Goal: Transaction & Acquisition: Purchase product/service

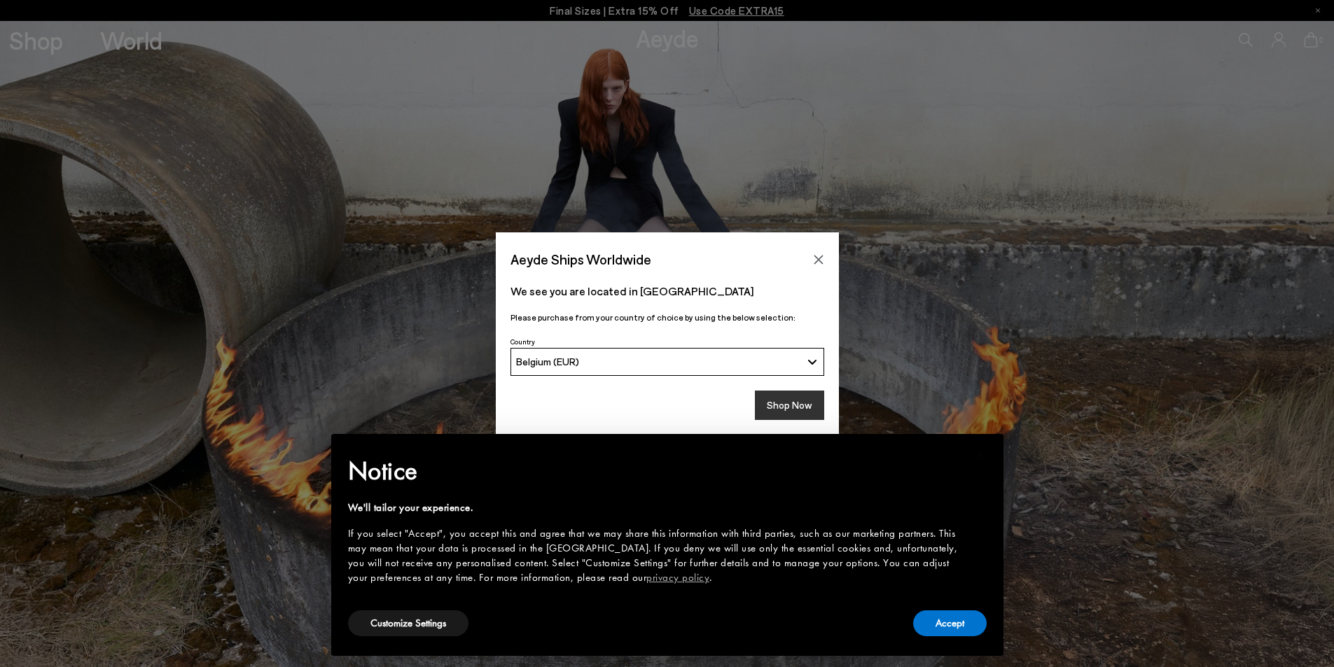
click at [788, 404] on button "Shop Now" at bounding box center [789, 405] width 69 height 29
click at [952, 623] on button "Accept" at bounding box center [950, 624] width 74 height 26
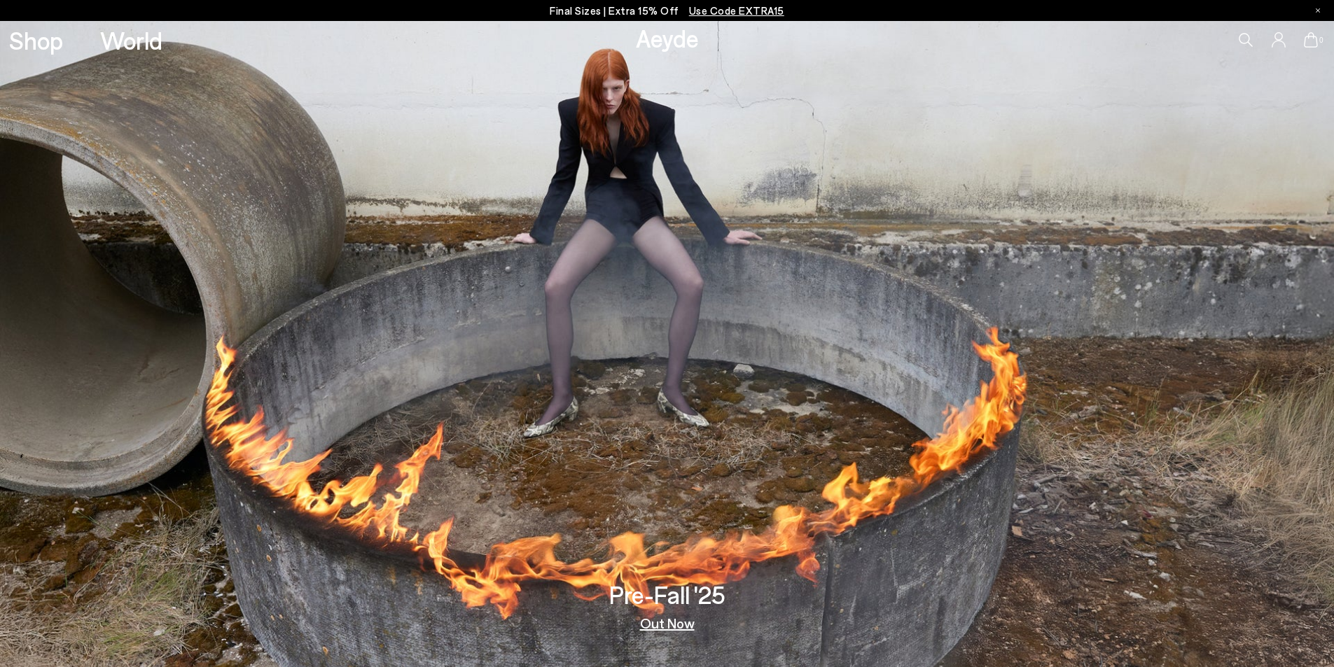
click at [651, 620] on link "Out Now" at bounding box center [667, 623] width 55 height 14
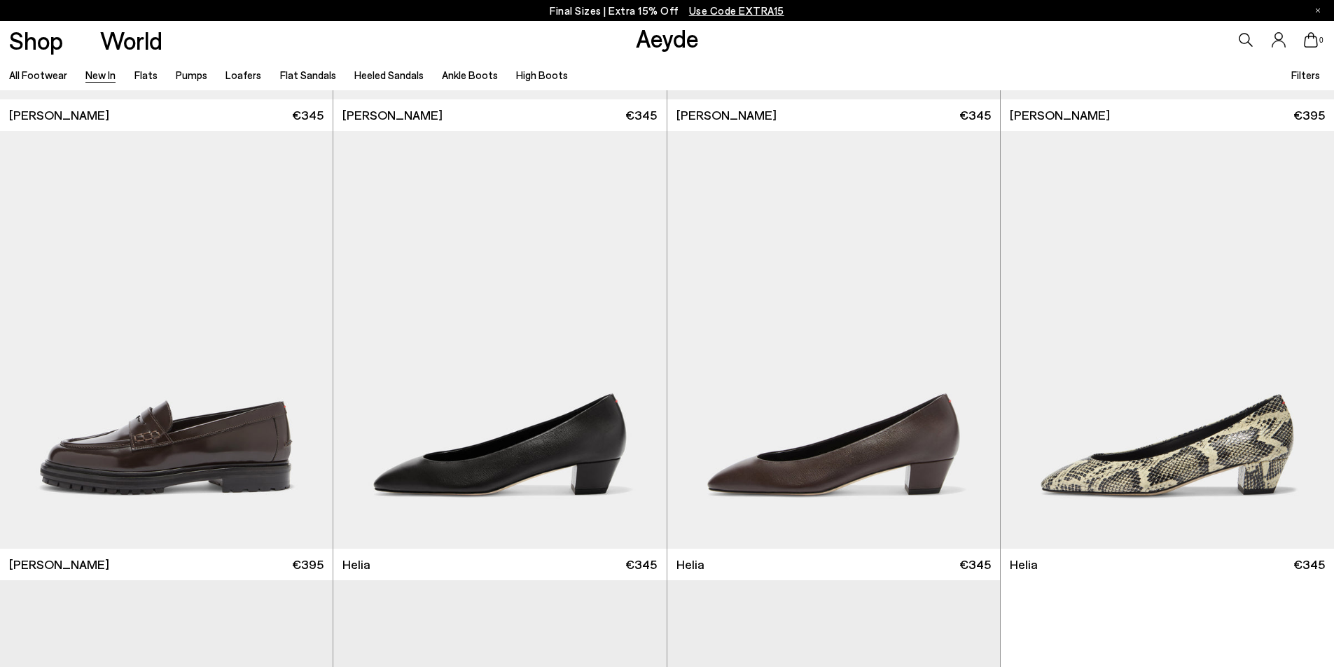
scroll to position [1399, 0]
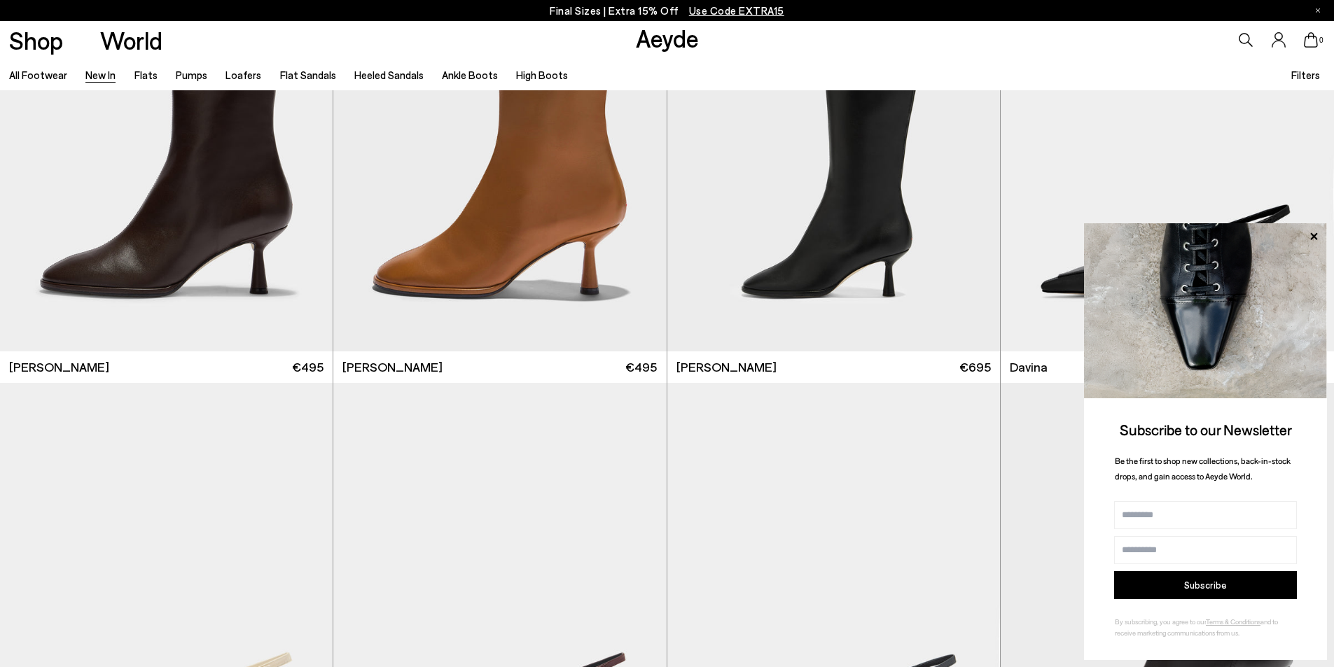
scroll to position [5322, 0]
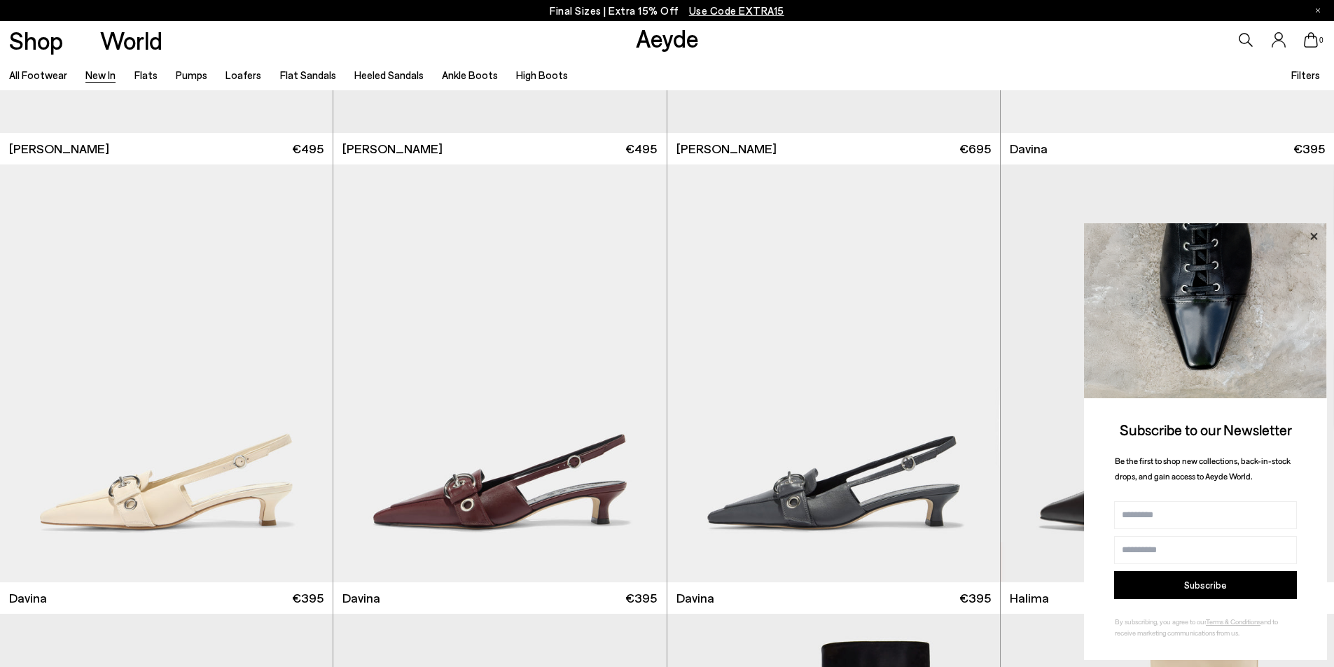
click at [1307, 230] on icon at bounding box center [1314, 237] width 18 height 18
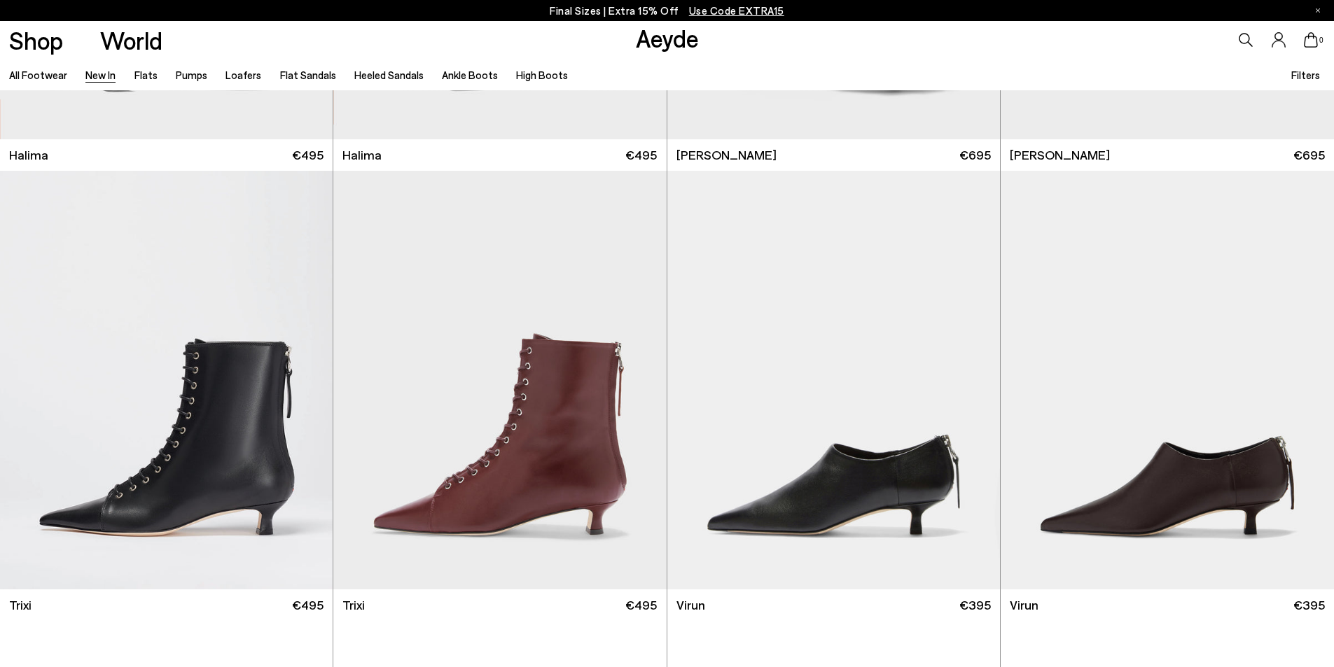
scroll to position [6224, 0]
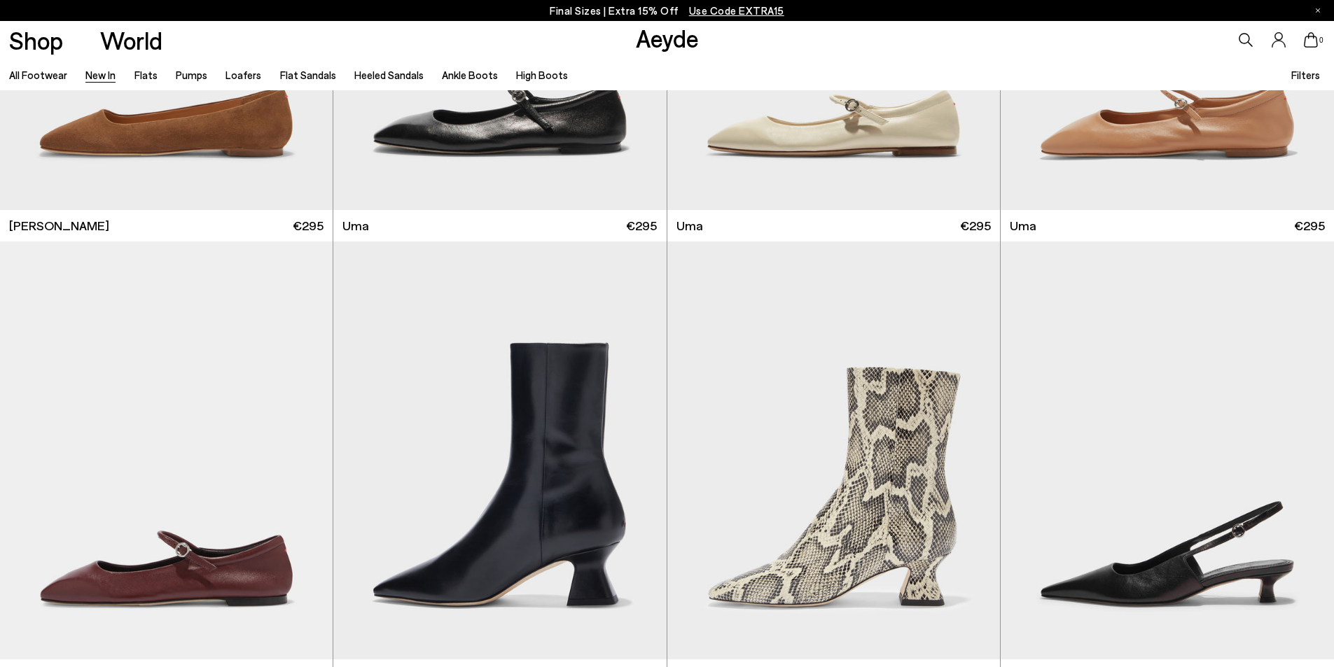
scroll to position [8418, 0]
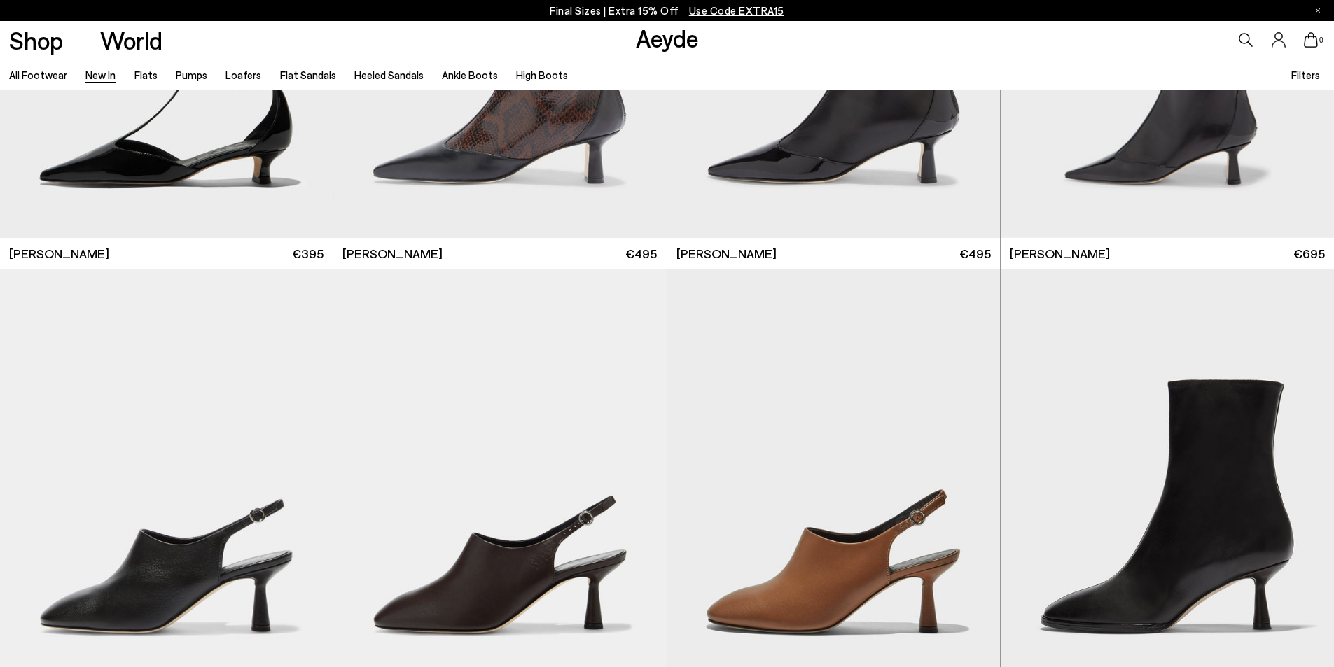
scroll to position [3902, 0]
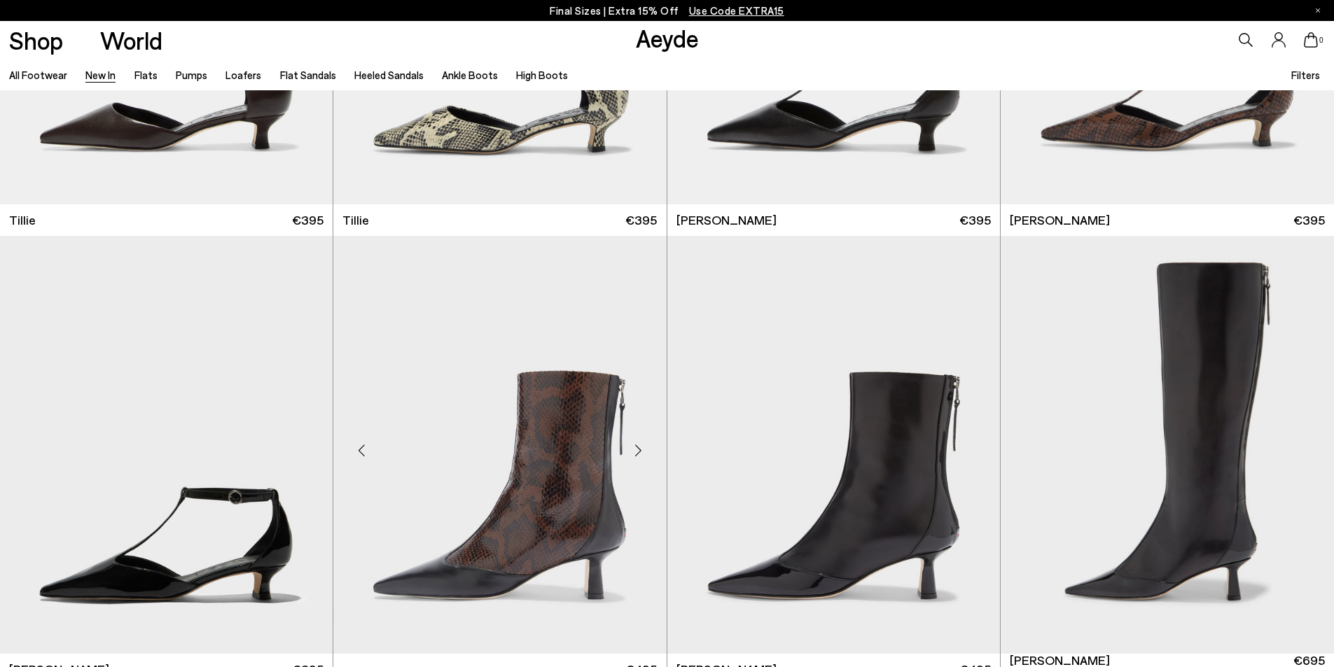
click at [579, 433] on img at bounding box center [499, 445] width 333 height 418
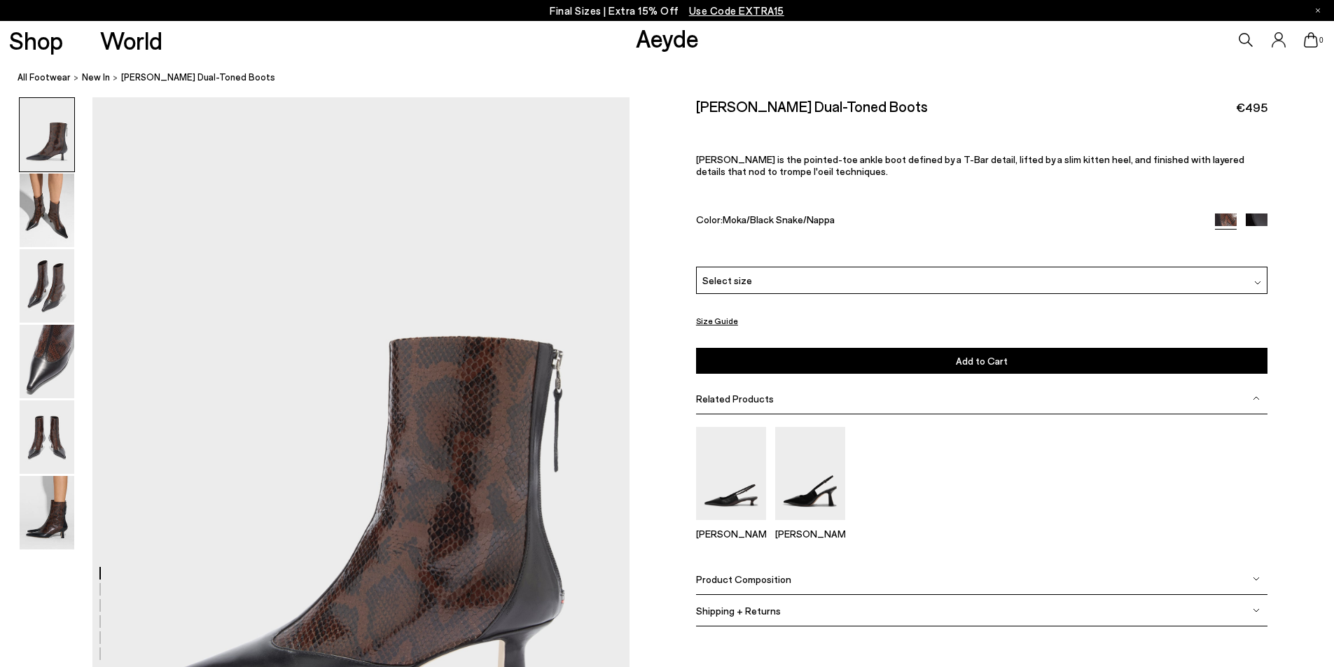
click at [1256, 580] on img at bounding box center [1256, 579] width 7 height 7
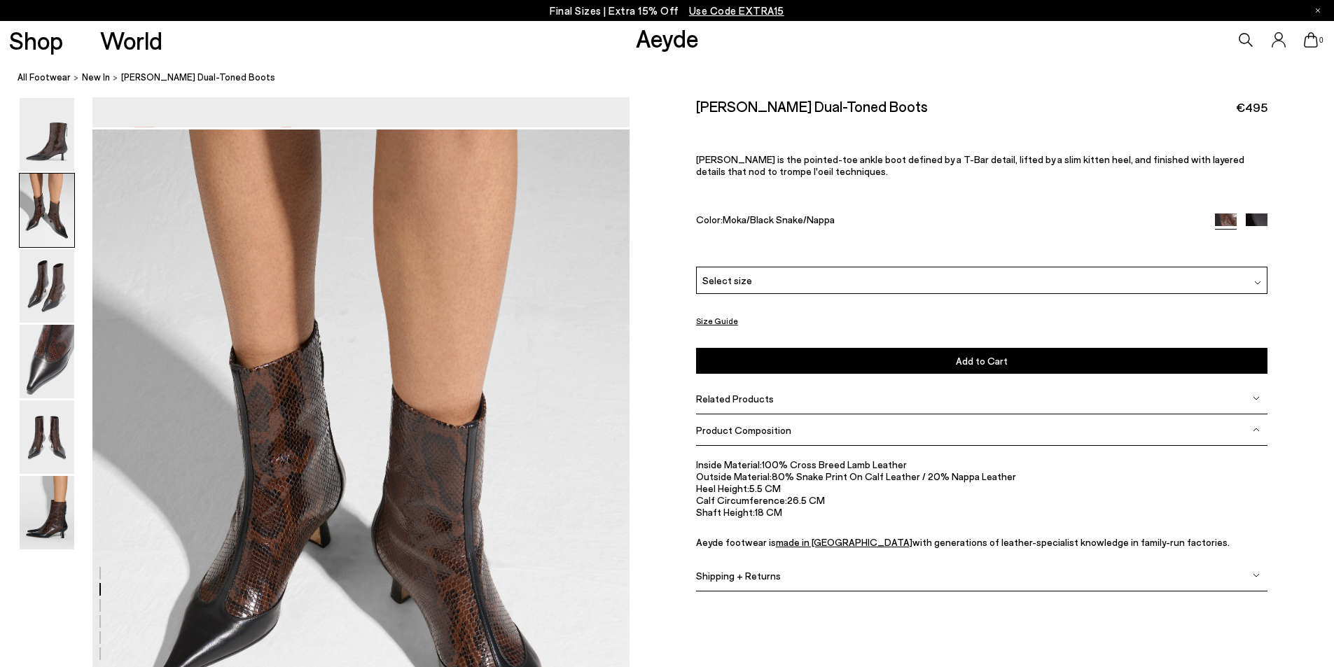
scroll to position [774, 0]
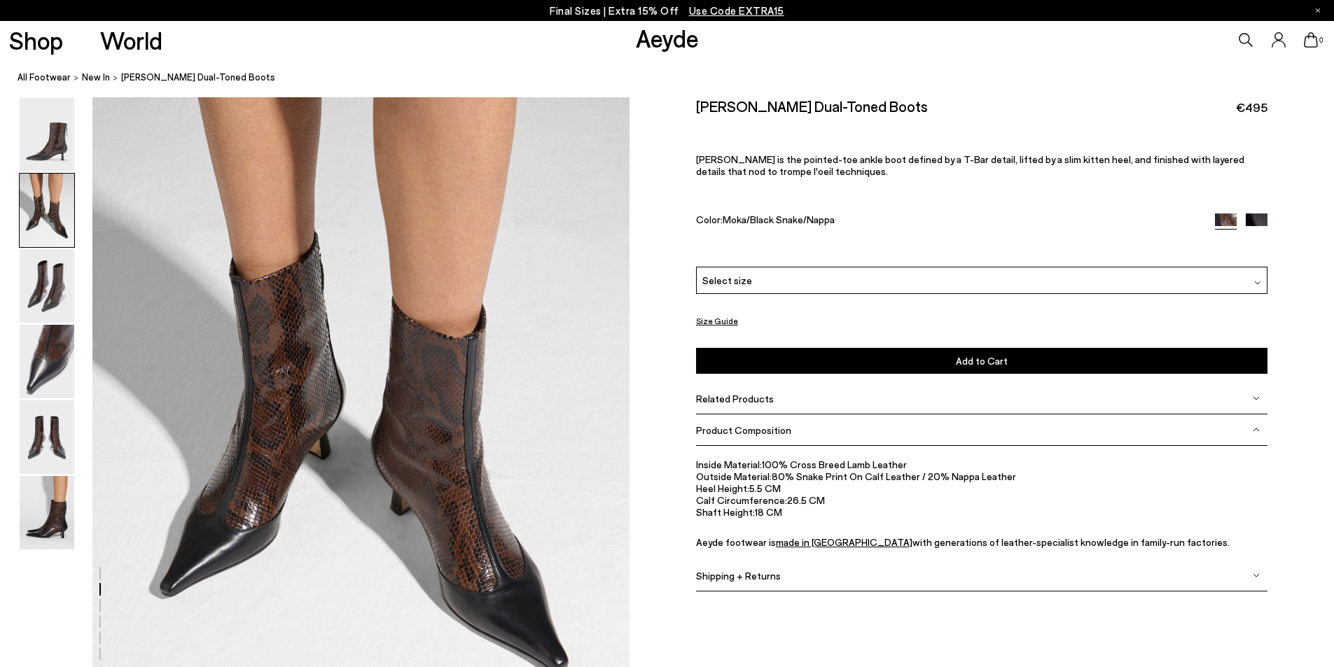
click at [1111, 286] on div "Select size" at bounding box center [981, 280] width 571 height 27
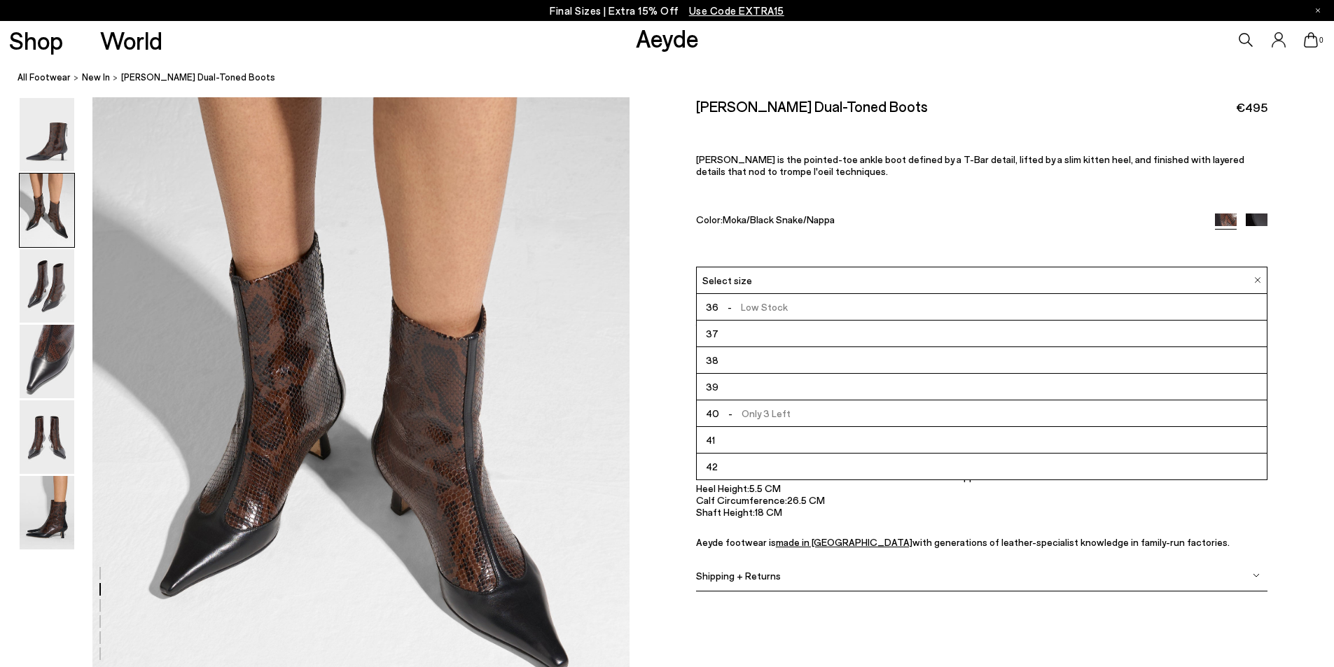
click at [1111, 285] on div "Select size" at bounding box center [981, 280] width 571 height 27
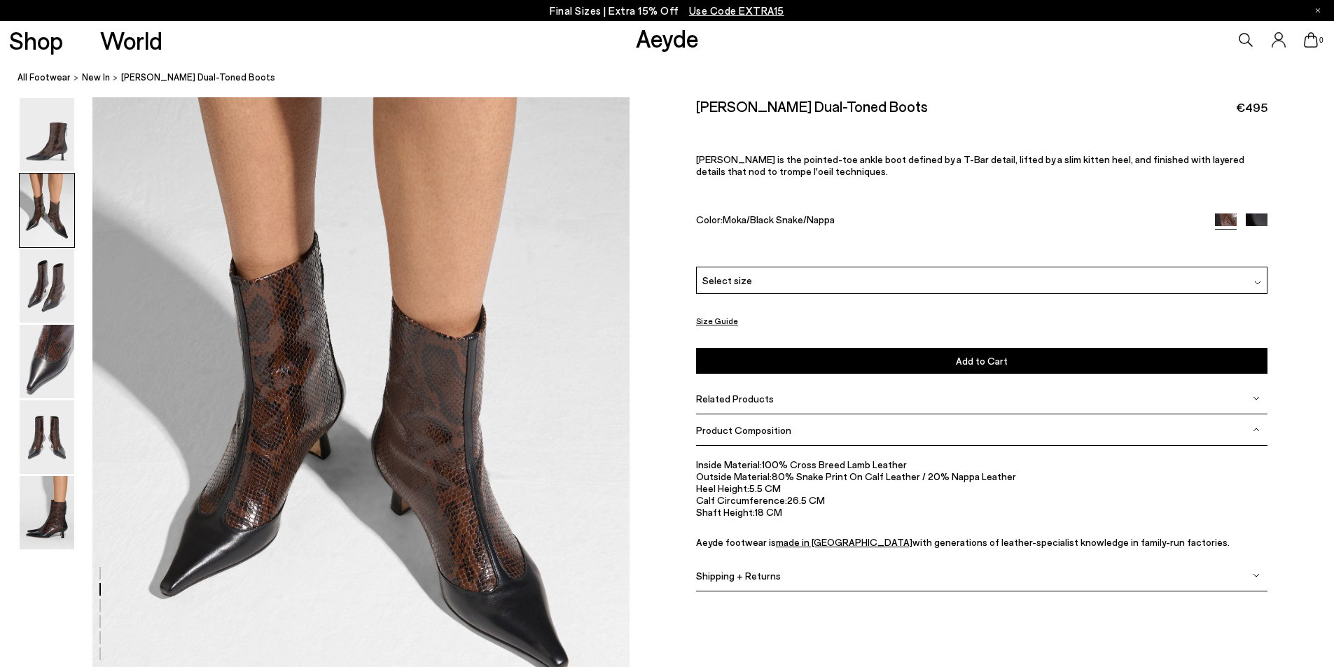
click at [873, 284] on div "Select size" at bounding box center [981, 280] width 571 height 27
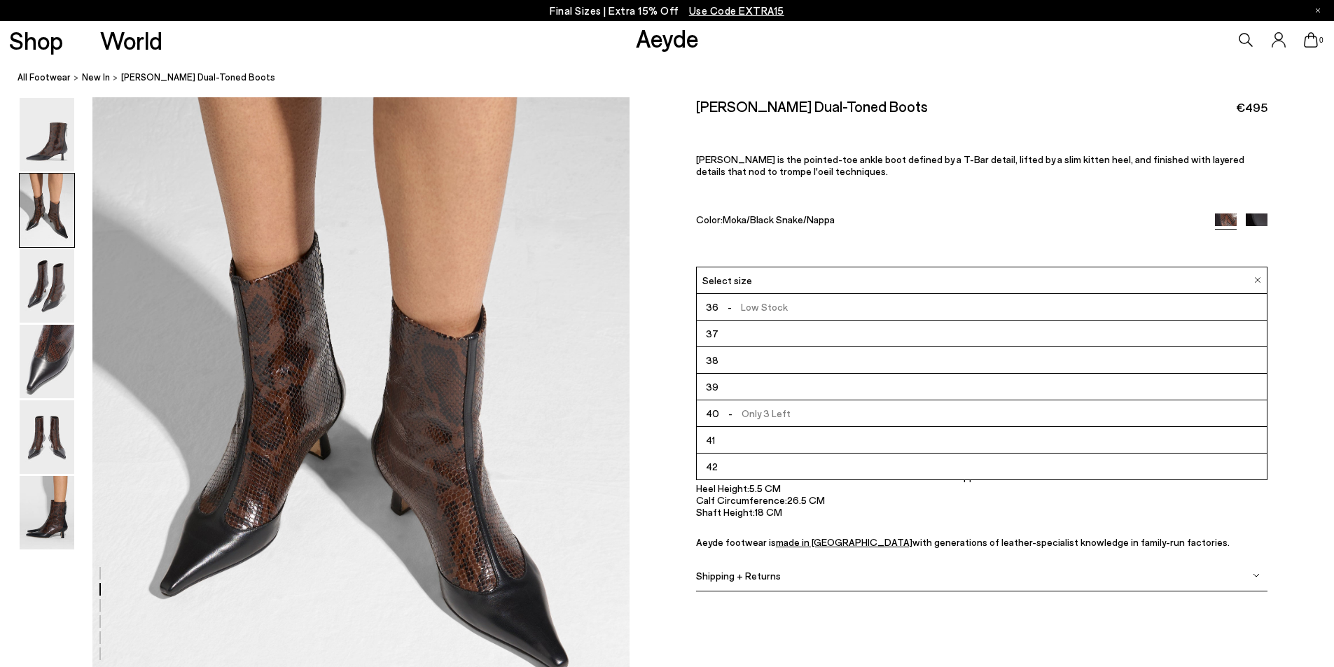
click at [769, 314] on span "- Low Stock" at bounding box center [752, 307] width 69 height 18
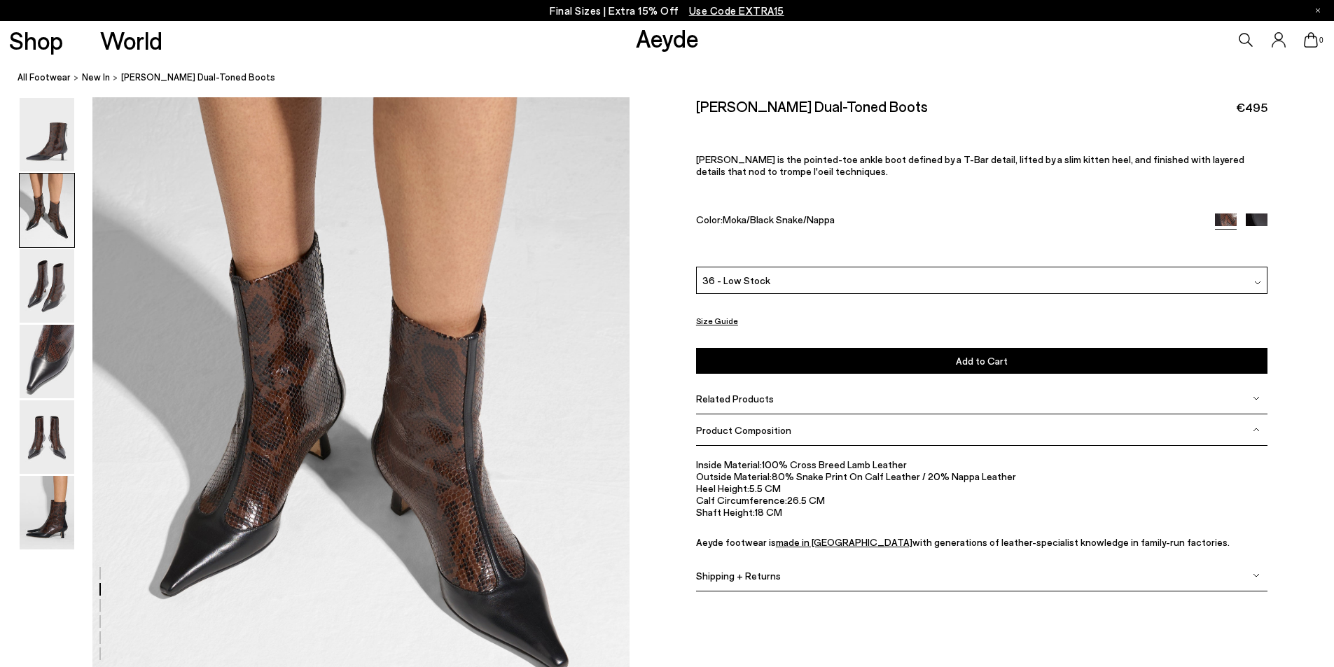
click at [998, 357] on span "Add to Cart" at bounding box center [982, 361] width 52 height 12
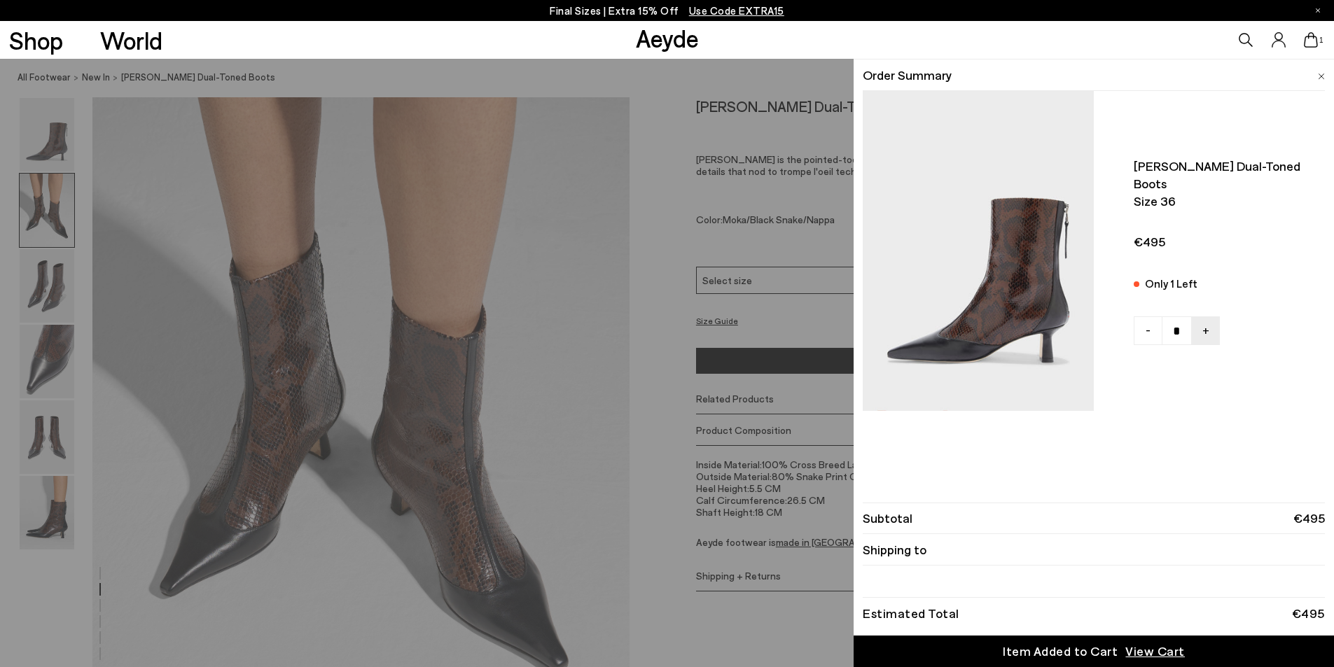
click at [1318, 74] on img at bounding box center [1321, 77] width 7 height 6
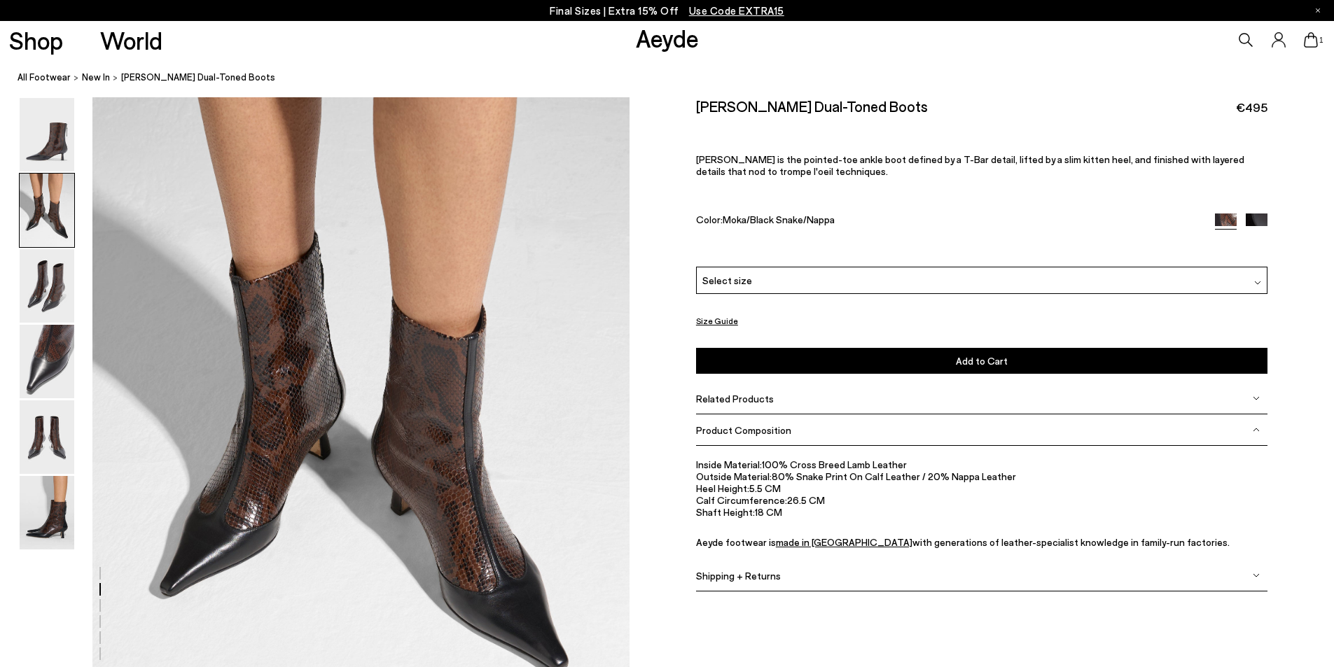
click at [875, 281] on div "Select size" at bounding box center [981, 280] width 571 height 27
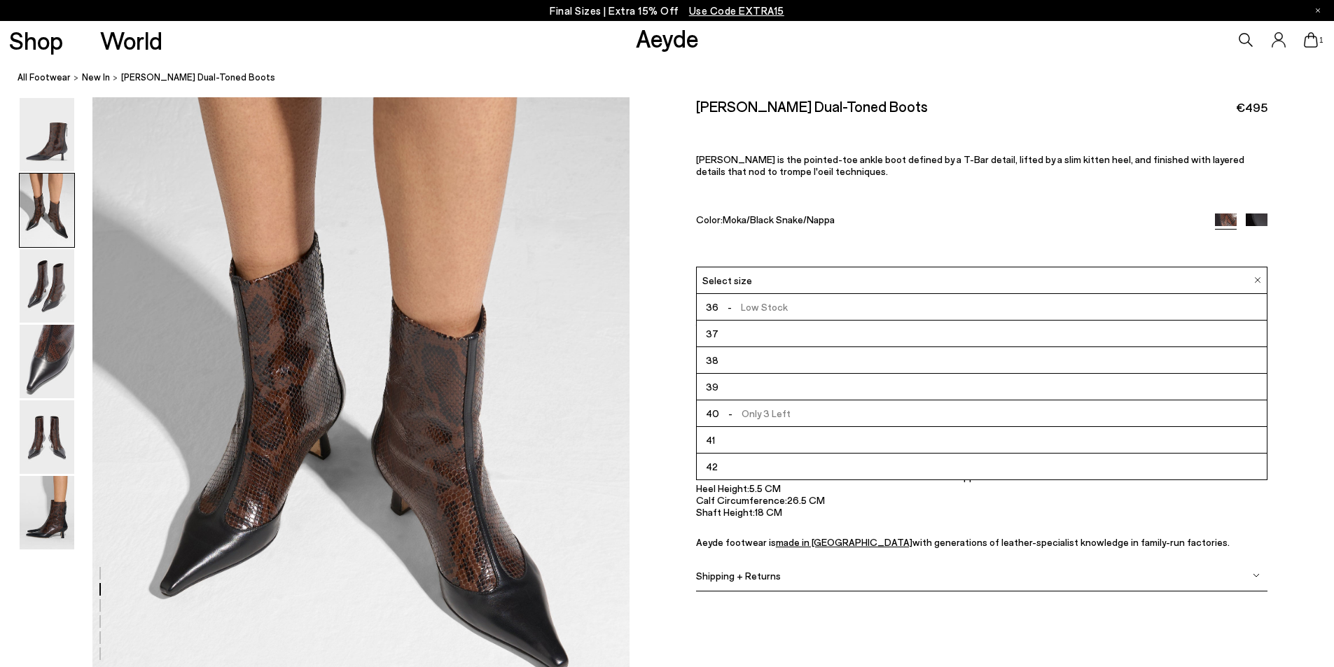
click at [751, 331] on li "37" at bounding box center [982, 334] width 570 height 27
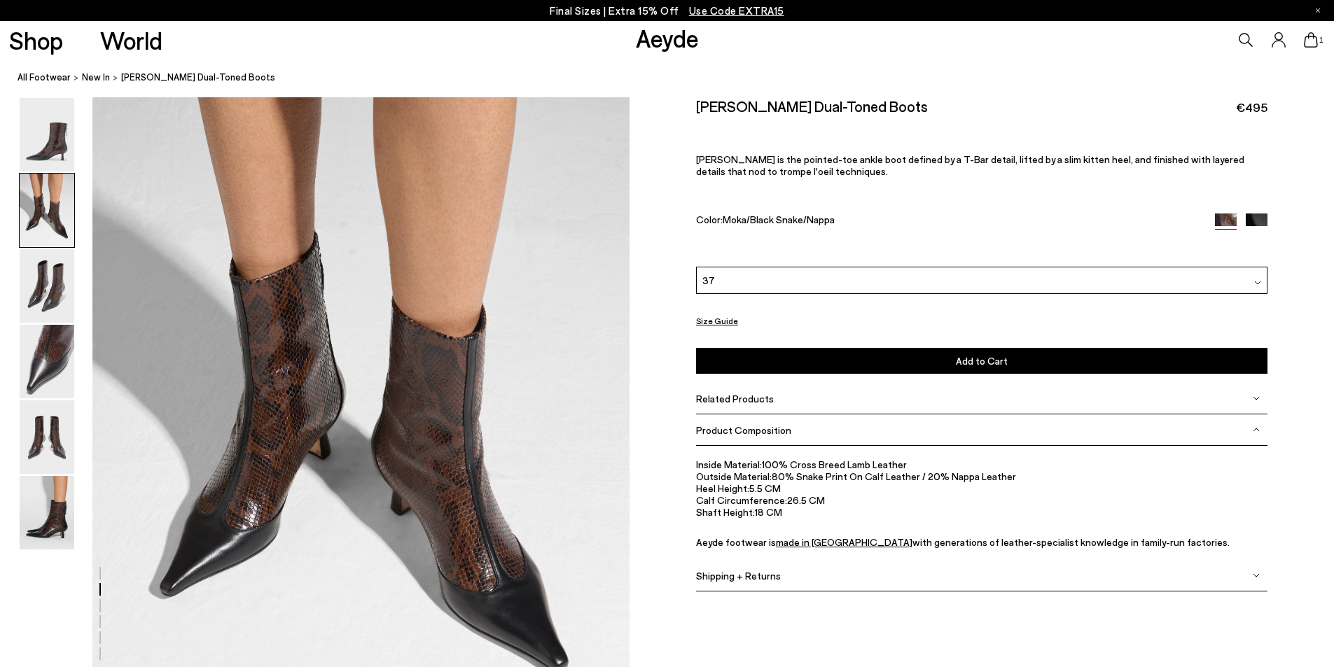
click at [1001, 365] on span "Add to Cart" at bounding box center [982, 361] width 52 height 12
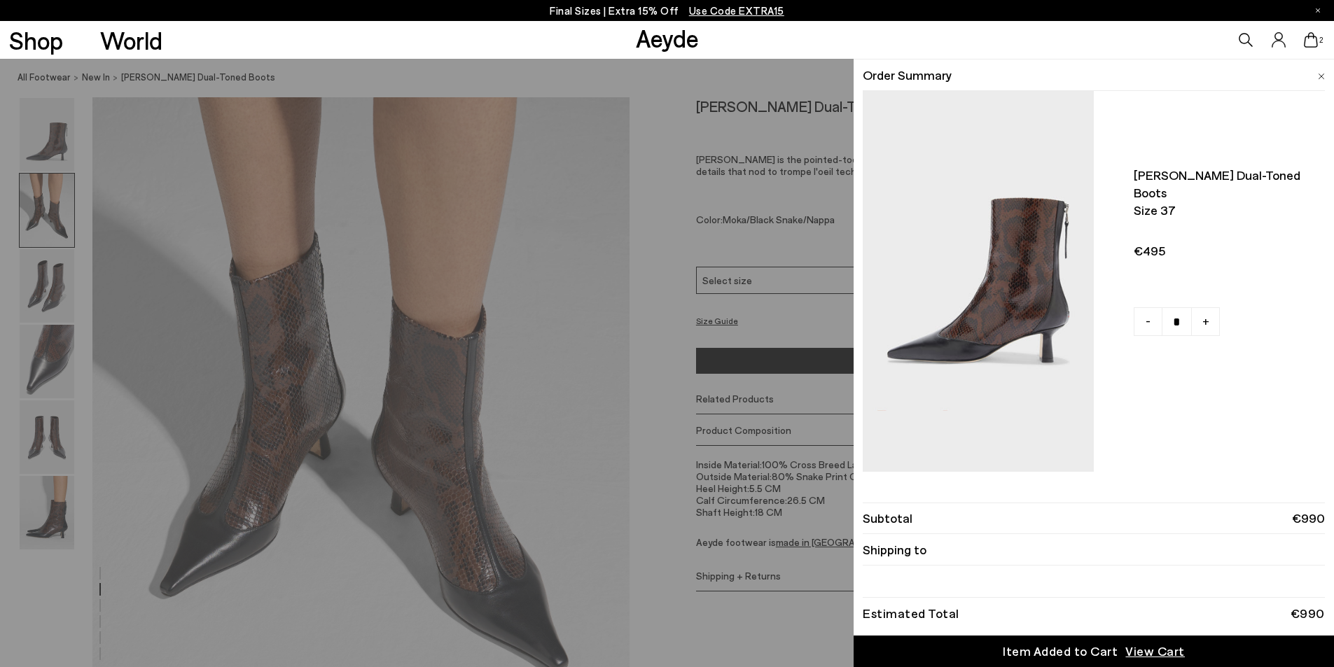
click at [1320, 74] on img at bounding box center [1321, 77] width 7 height 6
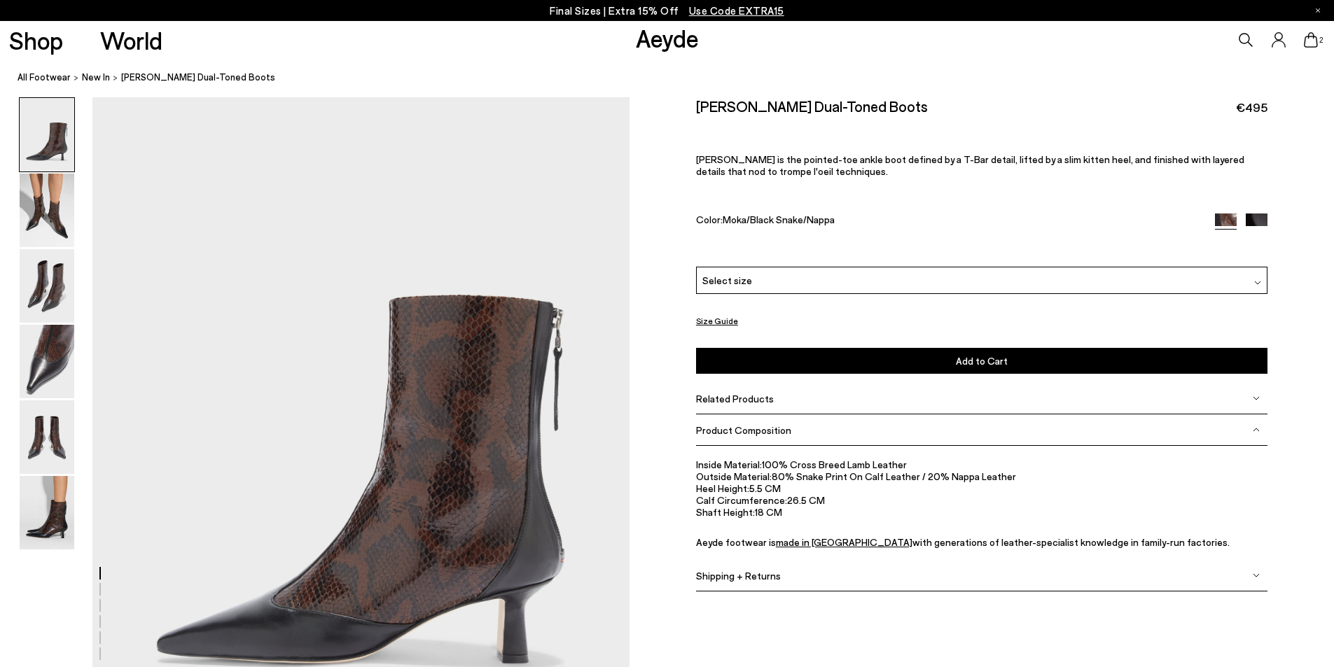
scroll to position [29, 0]
